Goal: Task Accomplishment & Management: Complete application form

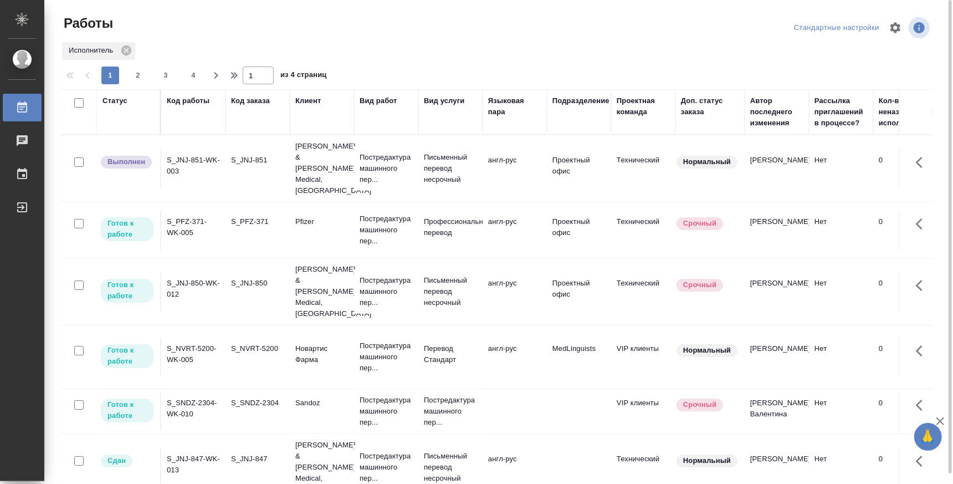
click at [212, 272] on td "S_JNJ-850-WK-012" at bounding box center [193, 291] width 64 height 39
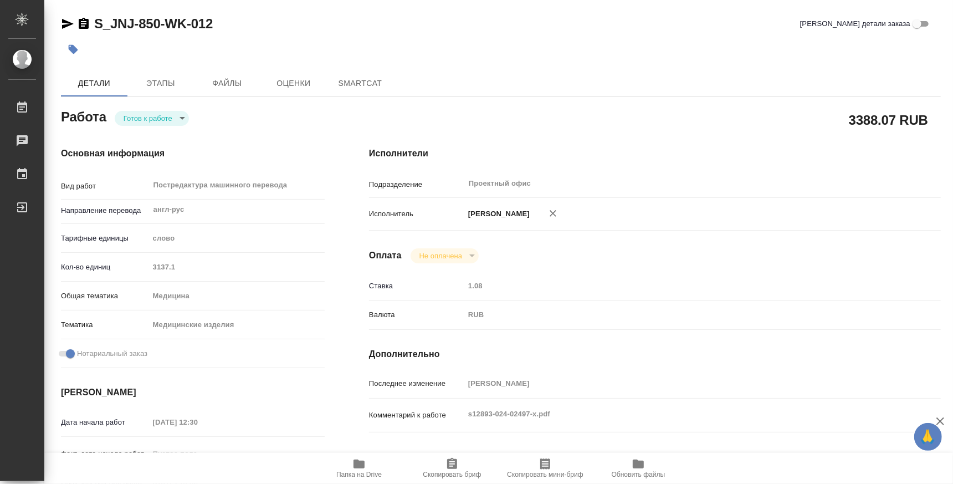
type textarea "x"
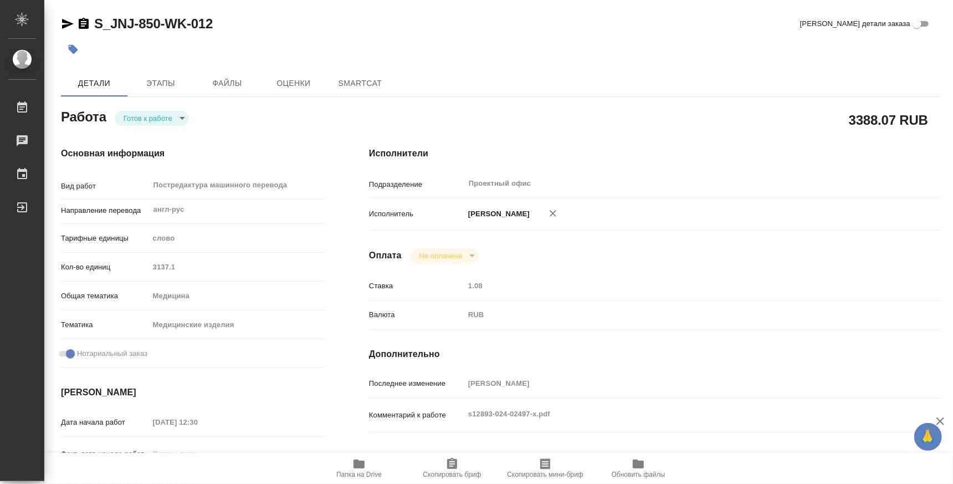
type textarea "x"
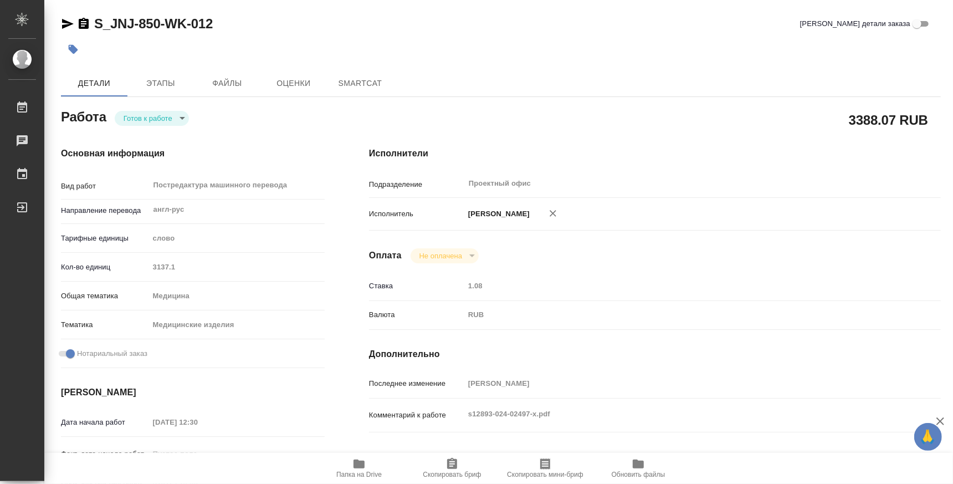
type textarea "x"
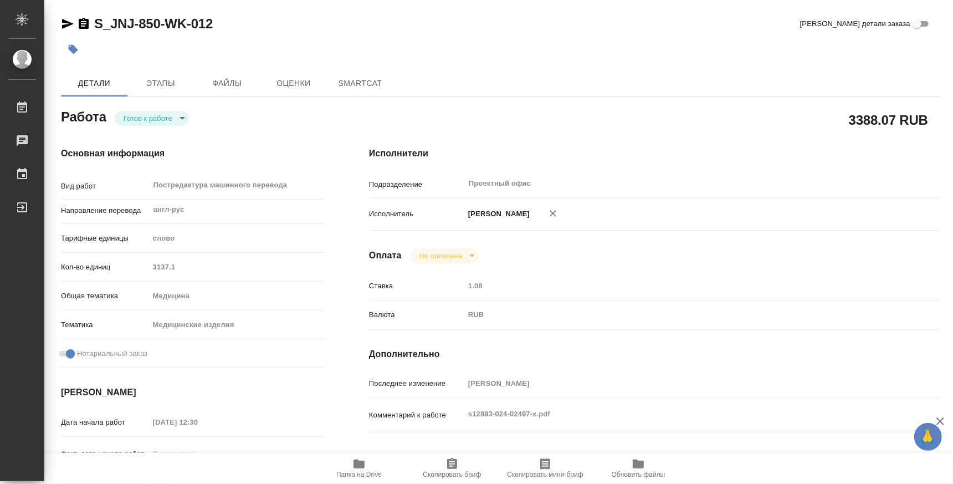
type textarea "x"
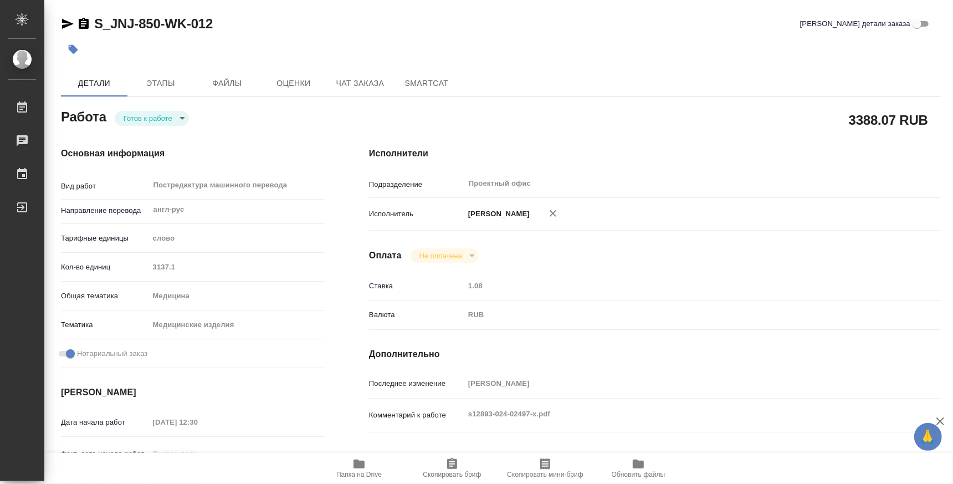
type textarea "x"
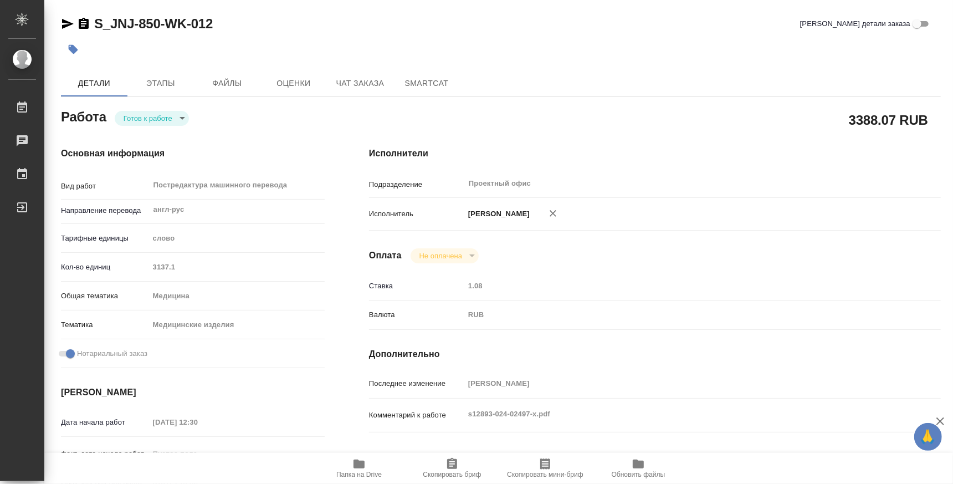
click at [361, 476] on span "Папка на Drive" at bounding box center [358, 474] width 45 height 8
type textarea "x"
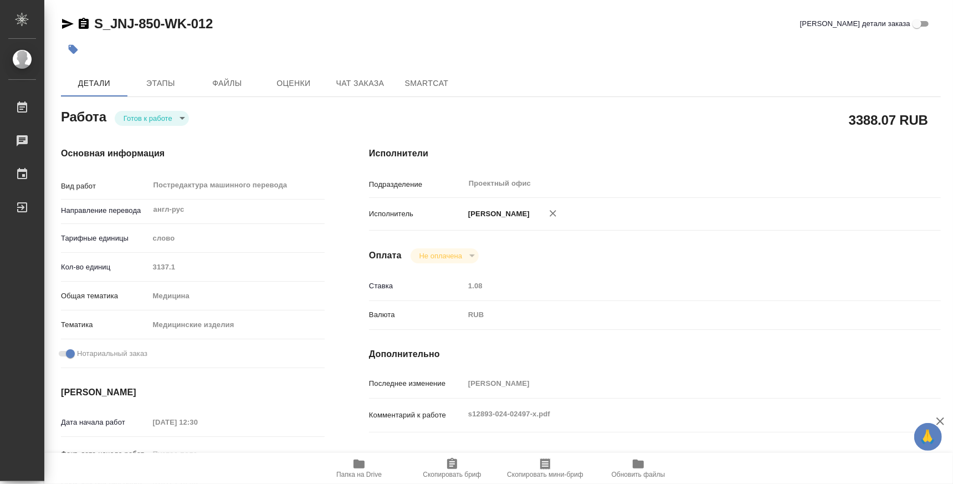
type textarea "x"
click at [161, 118] on body "🙏 .cls-1 fill:#fff; AWATERA Atminis Kristina Работы 0 Чаты График Выйти S_JNJ-8…" at bounding box center [476, 242] width 953 height 484
click at [157, 143] on li "Выполнен" at bounding box center [152, 136] width 74 height 19
type textarea "x"
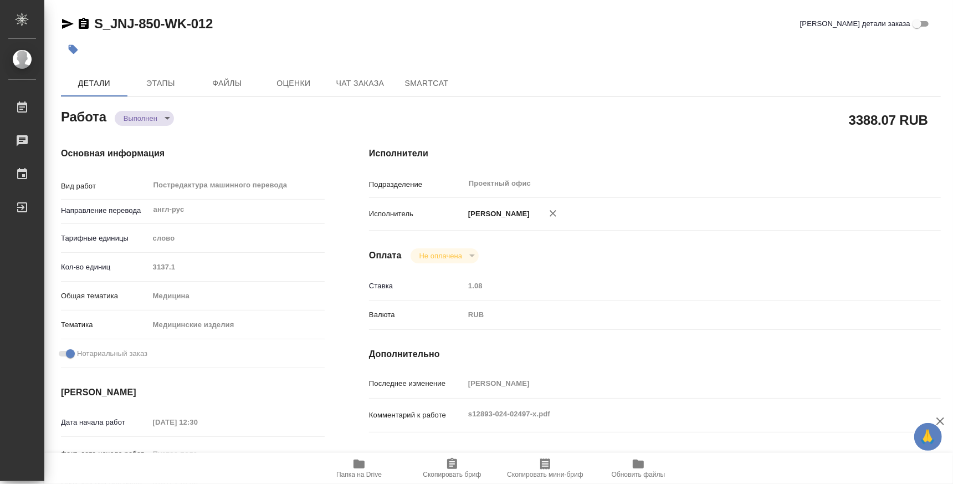
type textarea "x"
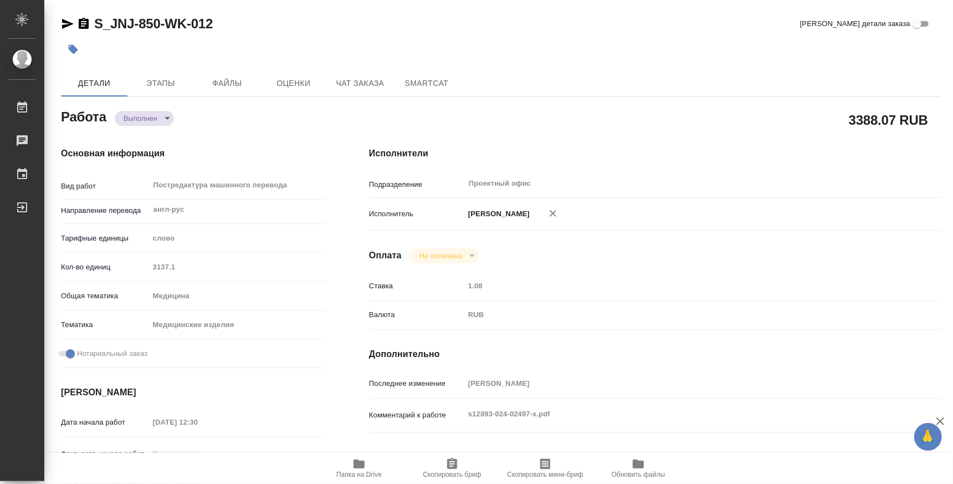
type textarea "x"
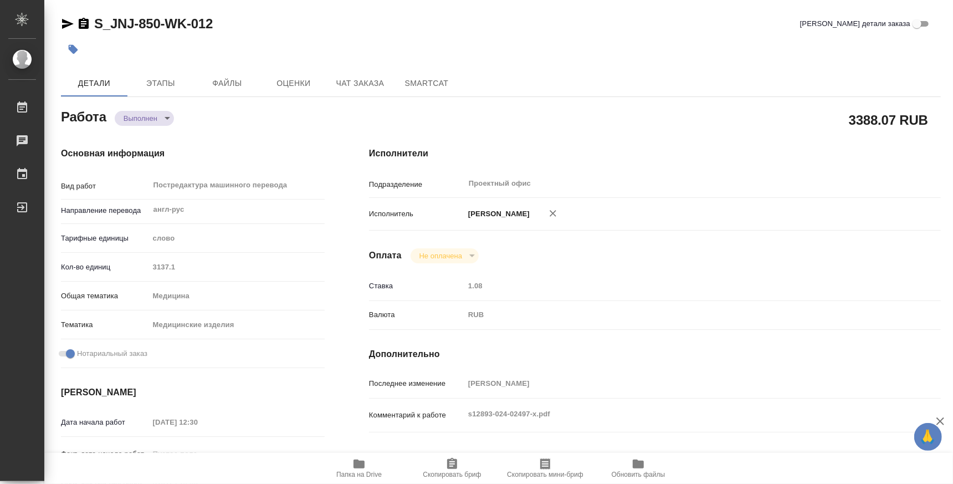
type textarea "x"
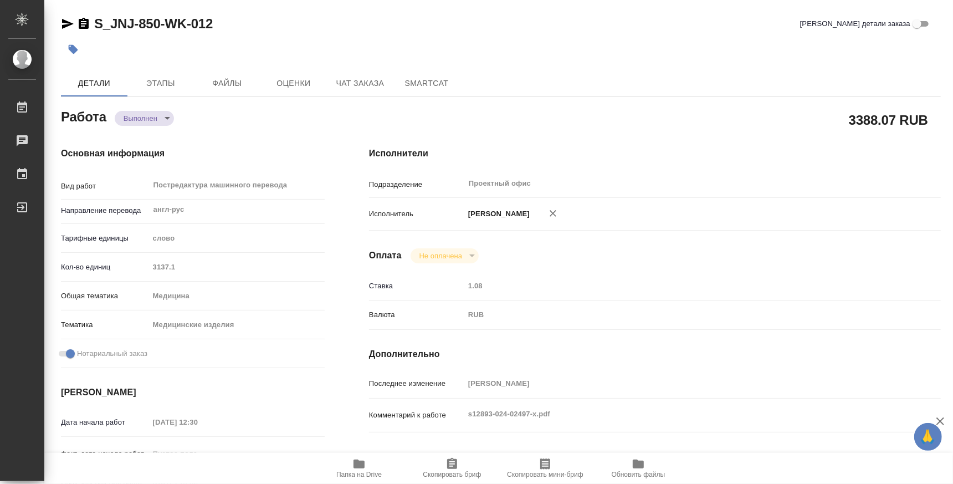
type textarea "x"
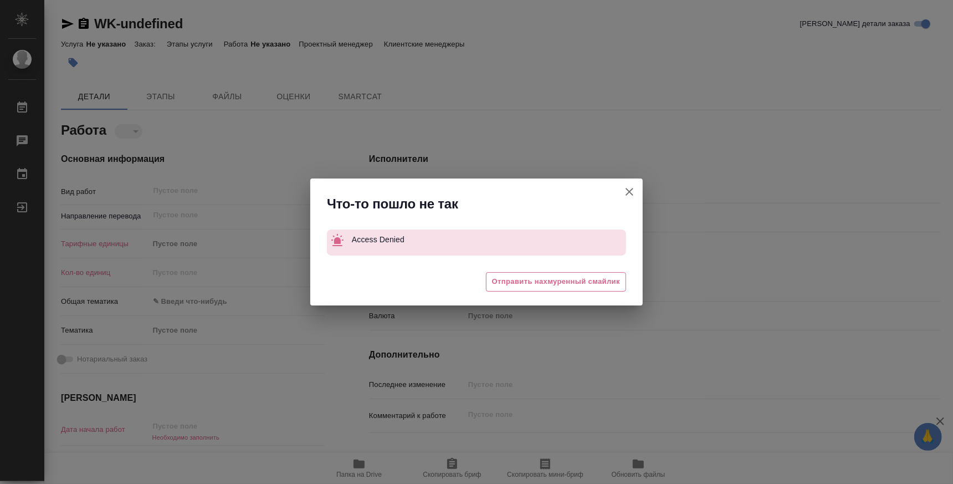
click at [632, 188] on icon "button" at bounding box center [629, 191] width 13 height 13
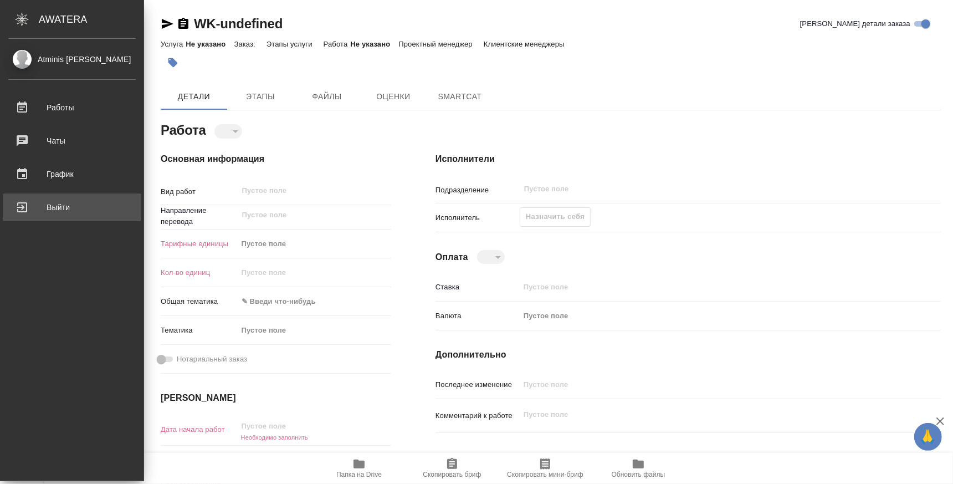
click at [40, 214] on div "Выйти" at bounding box center [71, 207] width 127 height 17
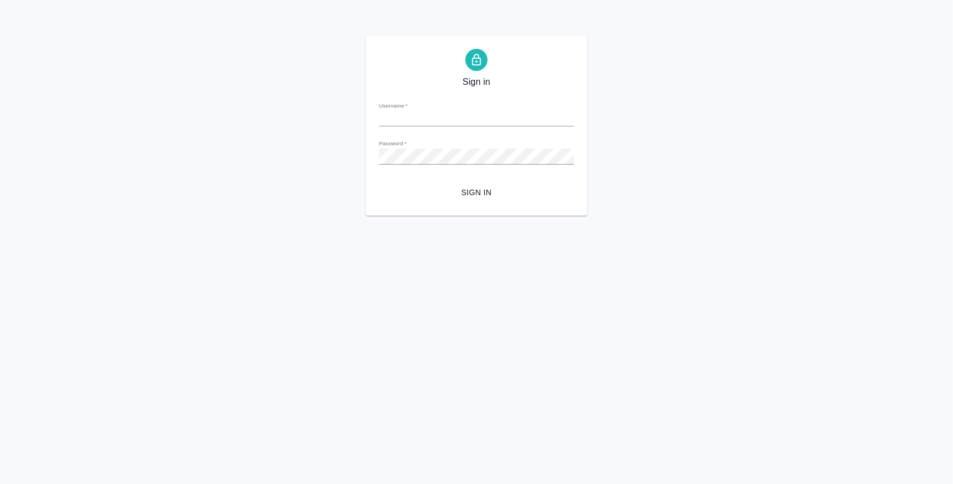
type input "[EMAIL_ADDRESS][DOMAIN_NAME]"
click at [463, 193] on span "Sign in" at bounding box center [476, 193] width 177 height 14
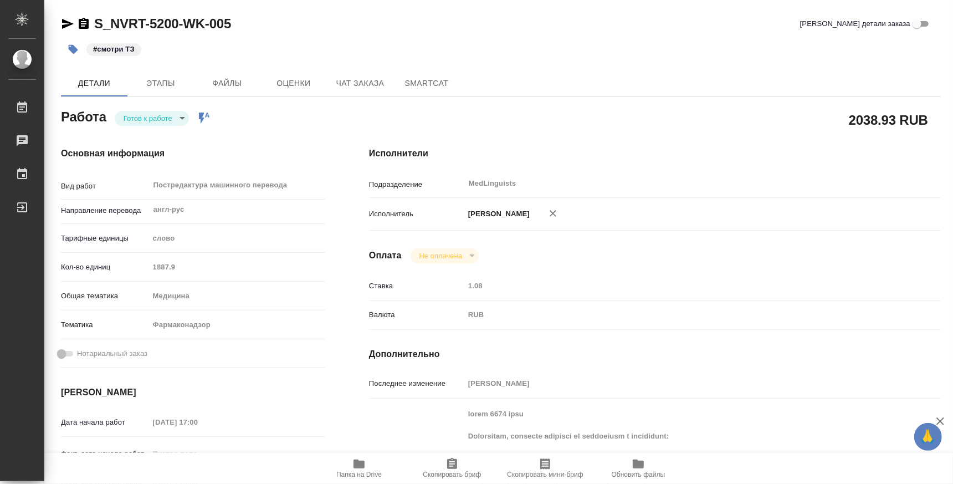
click at [355, 463] on icon "button" at bounding box center [358, 463] width 11 height 9
type textarea "x"
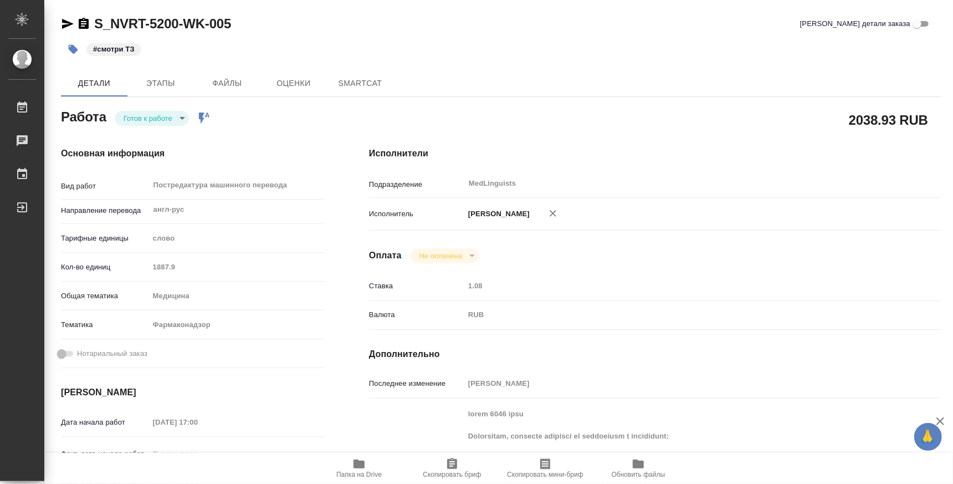
type textarea "x"
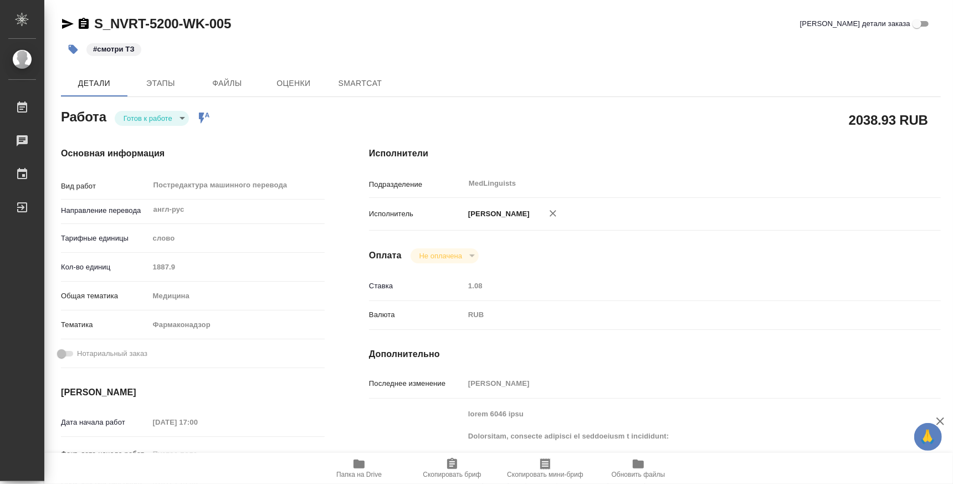
type textarea "x"
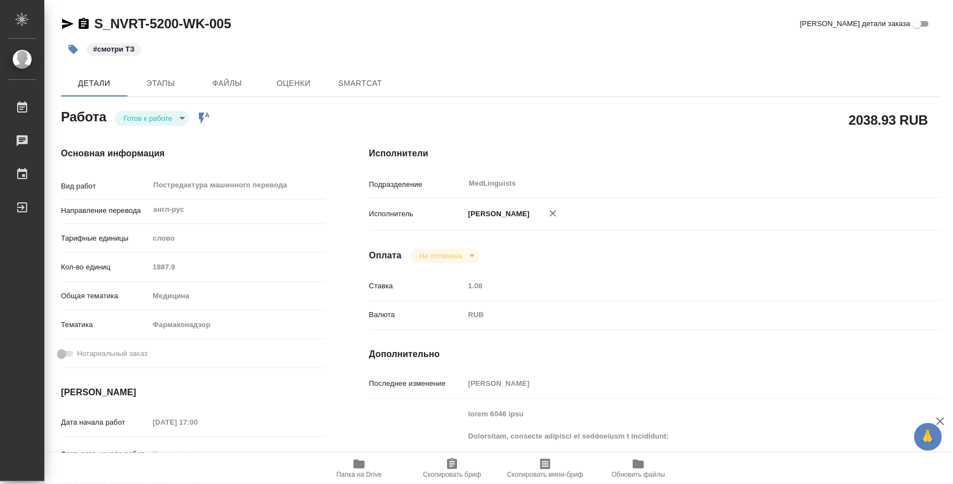
type textarea "x"
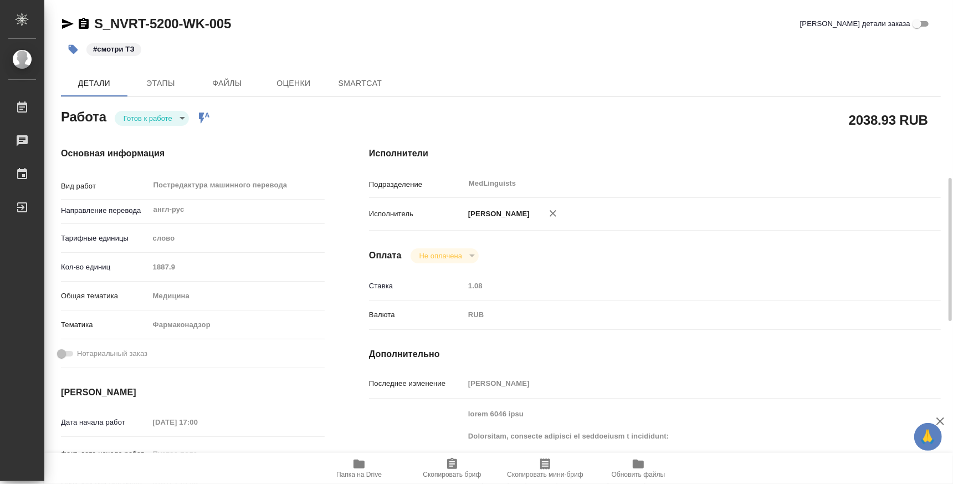
type textarea "x"
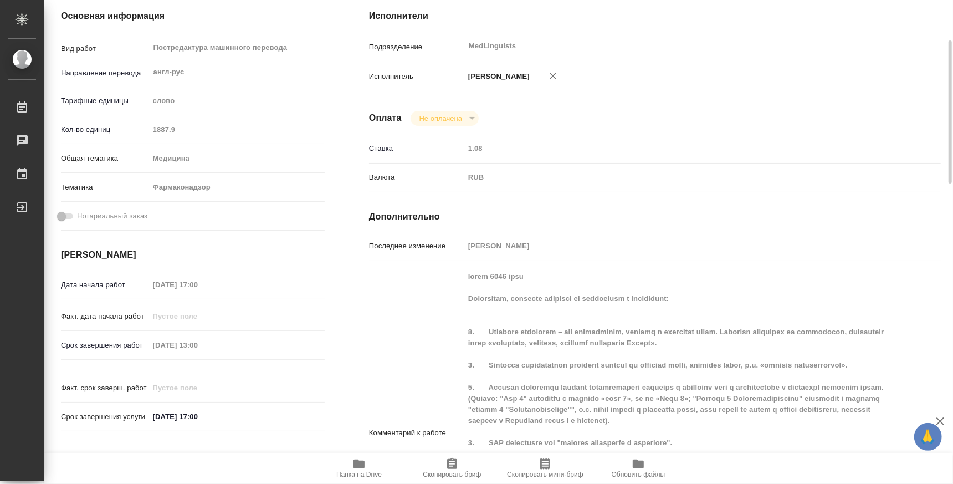
type textarea "x"
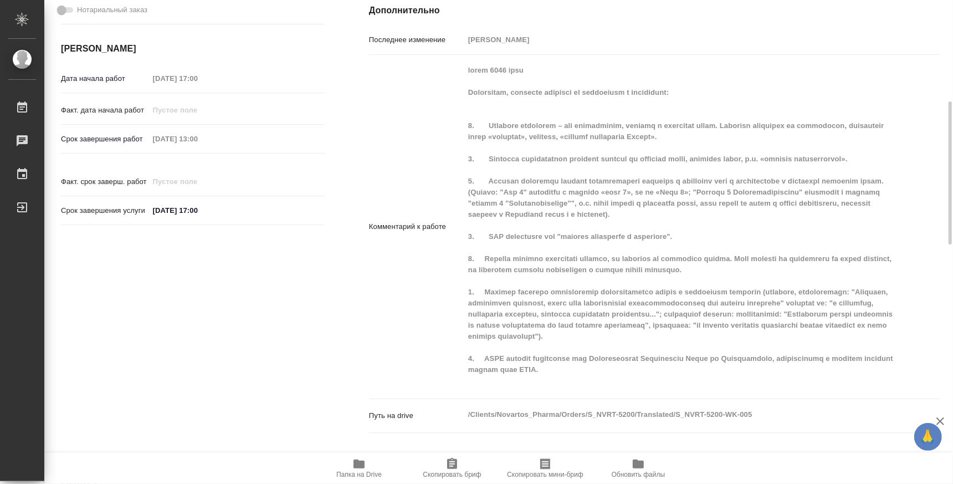
type textarea "x"
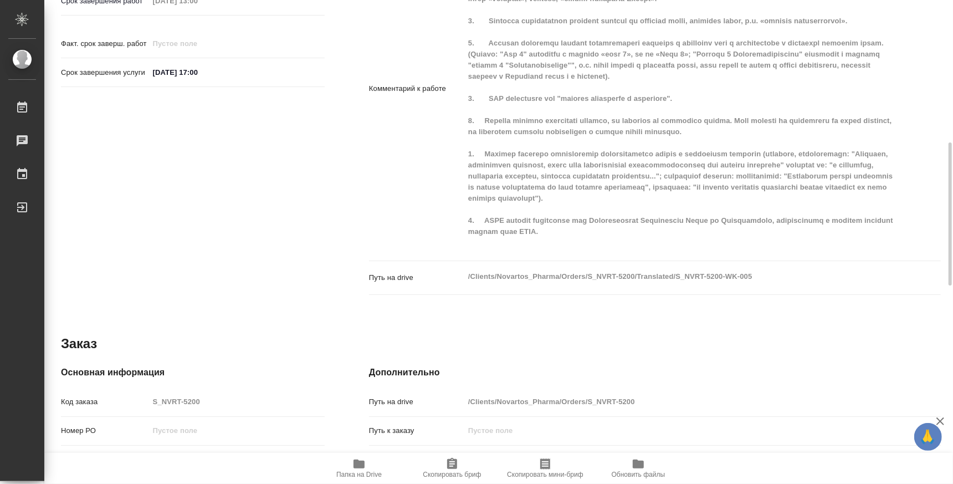
scroll to position [551, 0]
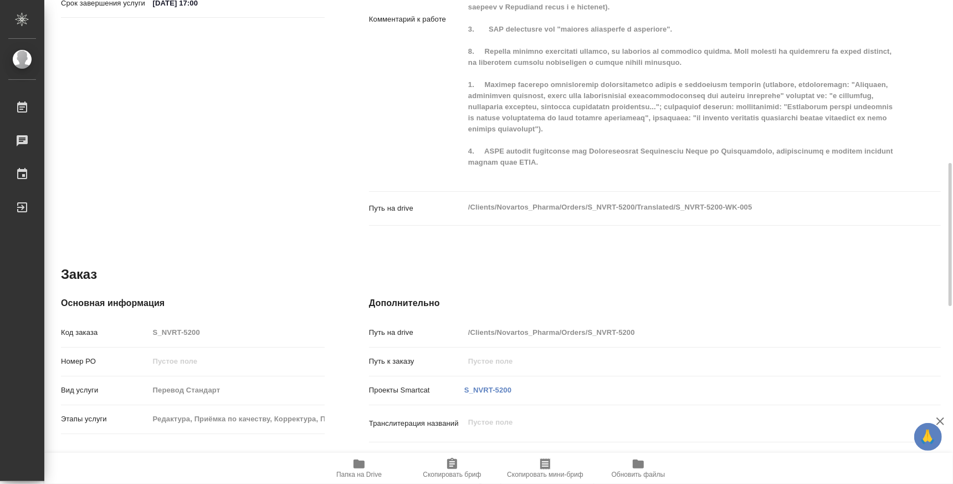
type textarea "x"
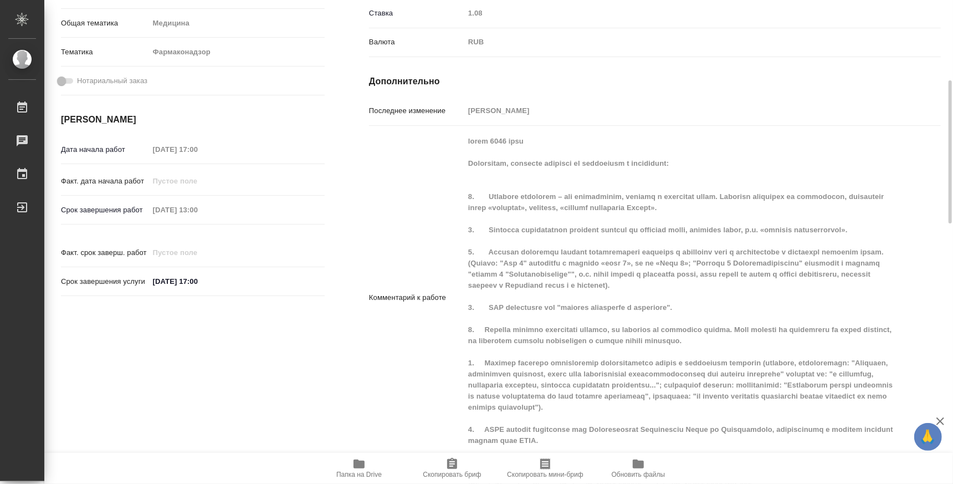
scroll to position [342, 0]
